Goal: Information Seeking & Learning: Learn about a topic

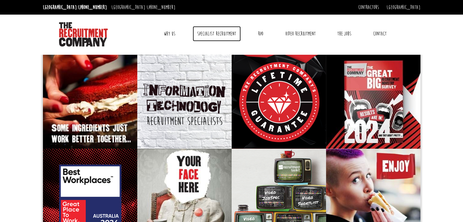
click at [206, 33] on link "Specialist Recruitment" at bounding box center [217, 33] width 48 height 15
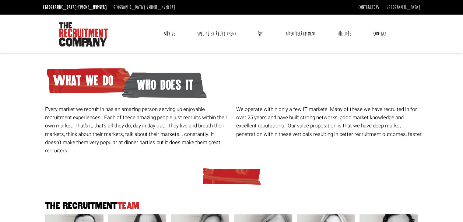
scroll to position [24, 0]
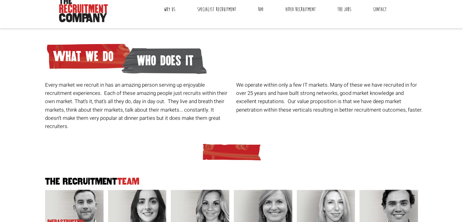
click at [231, 143] on img at bounding box center [231, 152] width 61 height 18
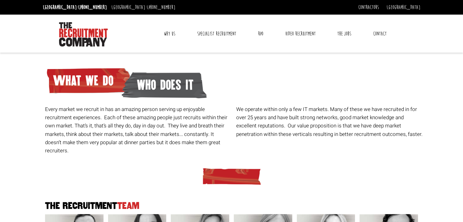
click at [167, 31] on link "Why Us" at bounding box center [169, 33] width 21 height 15
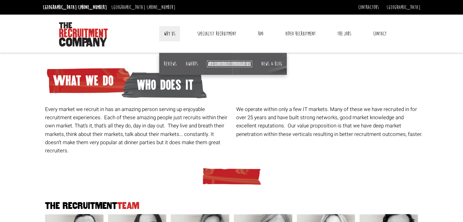
click at [234, 61] on link "Why contract through us?" at bounding box center [229, 64] width 45 height 7
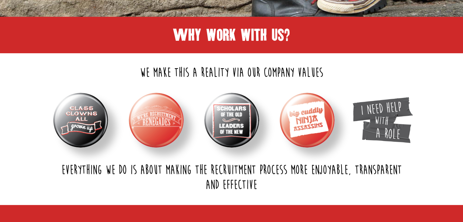
scroll to position [160, 0]
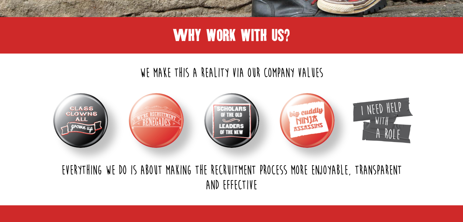
click at [76, 115] on img at bounding box center [80, 120] width 55 height 55
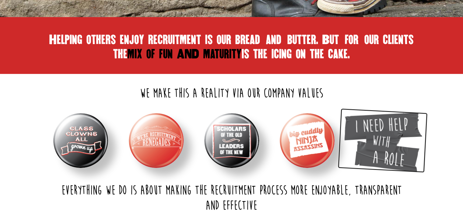
click at [379, 133] on img at bounding box center [382, 141] width 81 height 64
